Goal: Information Seeking & Learning: Learn about a topic

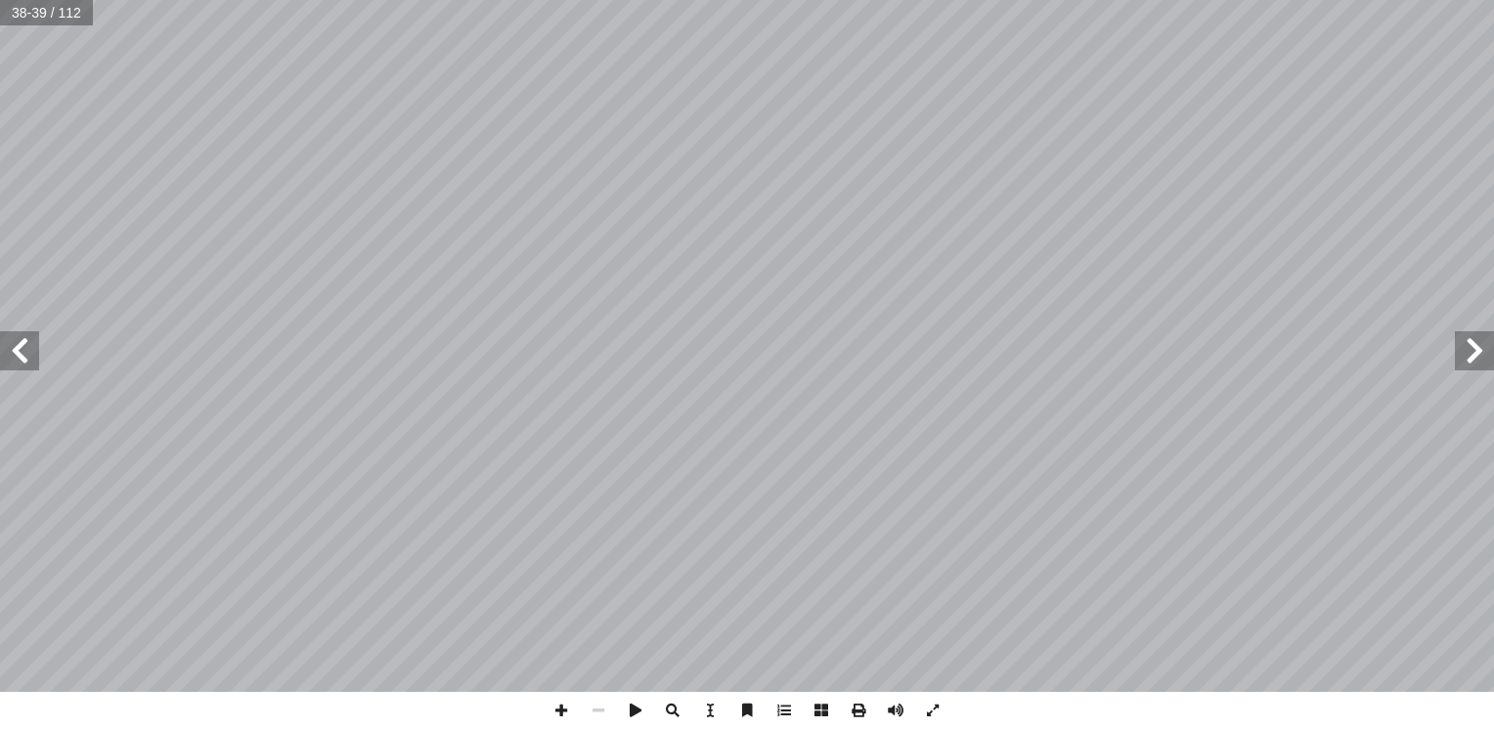
click at [829, 0] on html "الصفحة الرئيسية الصف الأول الصف الثاني الصف الثالث الصف الرابع الصف الخامس الصف…" at bounding box center [747, 89] width 1494 height 178
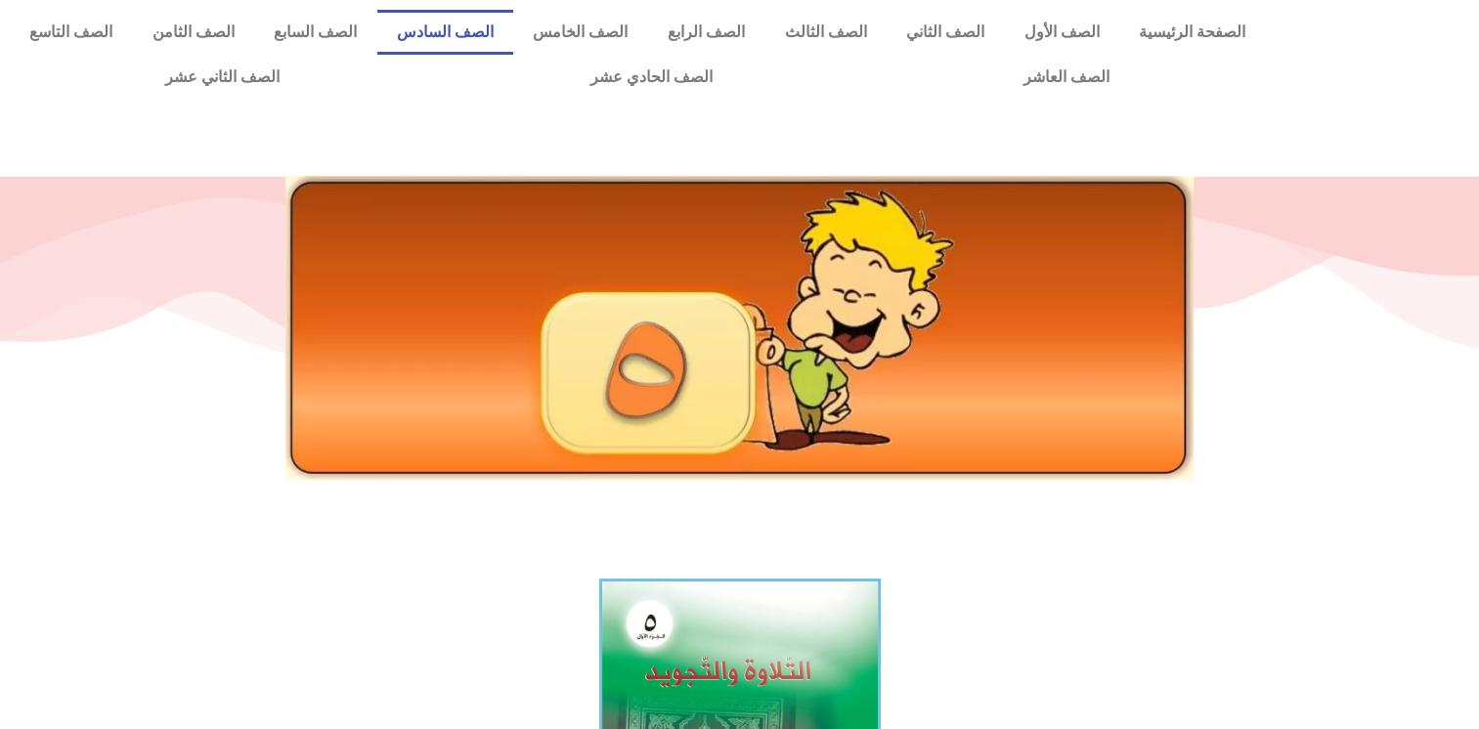
click at [514, 33] on link "الصف السادس" at bounding box center [445, 32] width 137 height 45
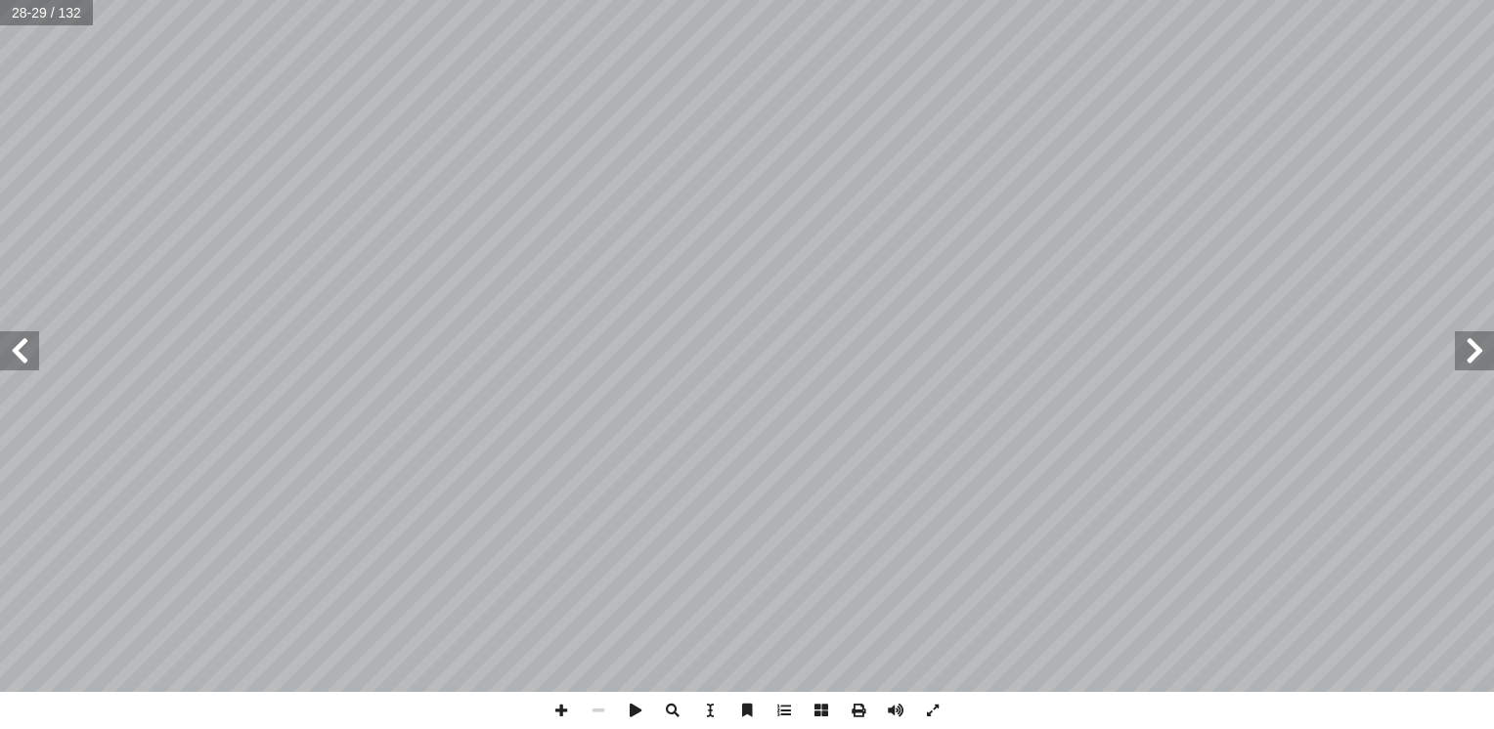
click at [12, 362] on span at bounding box center [19, 350] width 39 height 39
click at [9, 363] on span at bounding box center [19, 350] width 39 height 39
click at [37, 6] on input "text" at bounding box center [46, 12] width 93 height 25
type input "**"
